Goal: Information Seeking & Learning: Learn about a topic

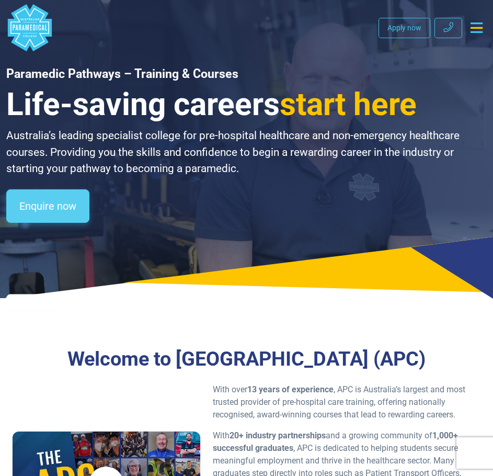
click at [70, 212] on link "Enquire now" at bounding box center [47, 205] width 83 height 33
